Goal: Find specific page/section: Find specific page/section

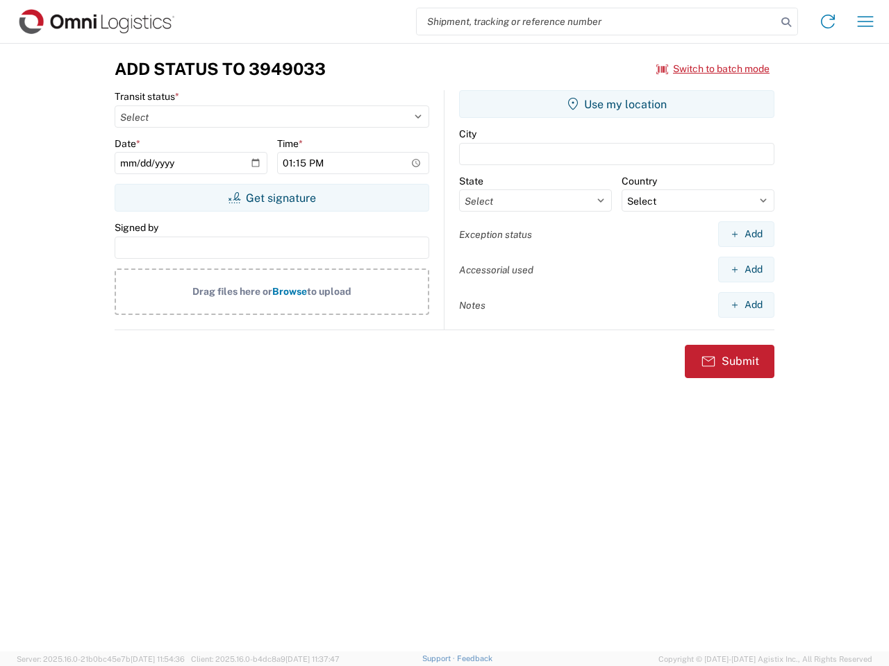
click at [596, 22] on input "search" at bounding box center [597, 21] width 360 height 26
click at [786, 22] on icon at bounding box center [785, 21] width 19 height 19
click at [827, 22] on icon at bounding box center [827, 21] width 22 height 22
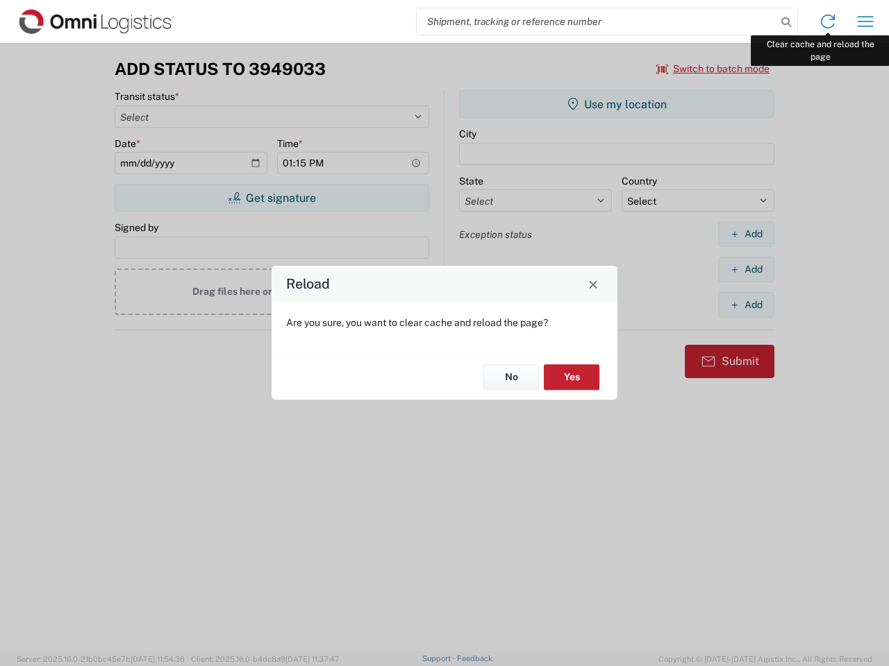
click at [865, 22] on div "Reload Are you sure, you want to clear cache and reload the page? No Yes" at bounding box center [444, 333] width 889 height 666
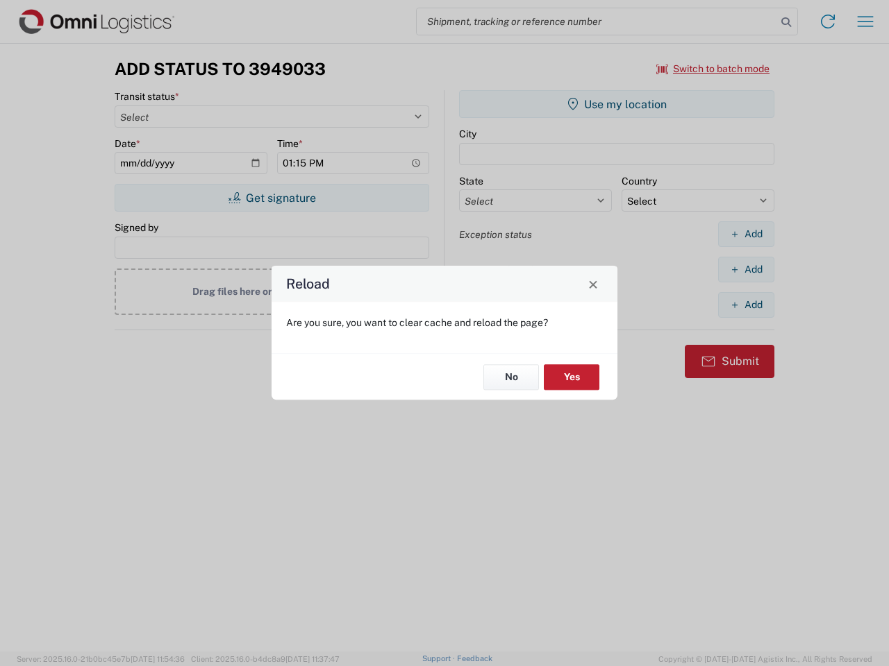
click at [713, 69] on div "Reload Are you sure, you want to clear cache and reload the page? No Yes" at bounding box center [444, 333] width 889 height 666
click at [271, 198] on div "Reload Are you sure, you want to clear cache and reload the page? No Yes" at bounding box center [444, 333] width 889 height 666
click at [616, 104] on div "Reload Are you sure, you want to clear cache and reload the page? No Yes" at bounding box center [444, 333] width 889 height 666
click at [746, 234] on div "Reload Are you sure, you want to clear cache and reload the page? No Yes" at bounding box center [444, 333] width 889 height 666
click at [746, 269] on div "Reload Are you sure, you want to clear cache and reload the page? No Yes" at bounding box center [444, 333] width 889 height 666
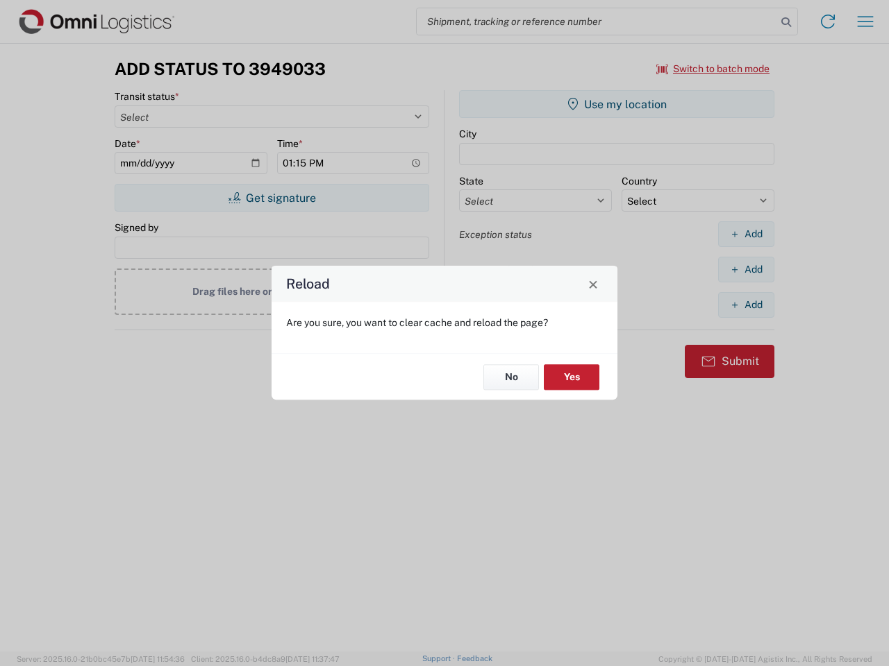
click at [746, 305] on div "Reload Are you sure, you want to clear cache and reload the page? No Yes" at bounding box center [444, 333] width 889 height 666
